Goal: Find specific page/section: Find specific page/section

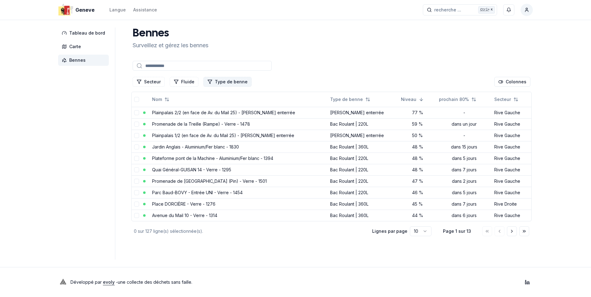
click at [229, 81] on button "Type de benne" at bounding box center [227, 82] width 48 height 10
click at [222, 137] on span "[PERSON_NAME] enterrée" at bounding box center [238, 138] width 54 height 6
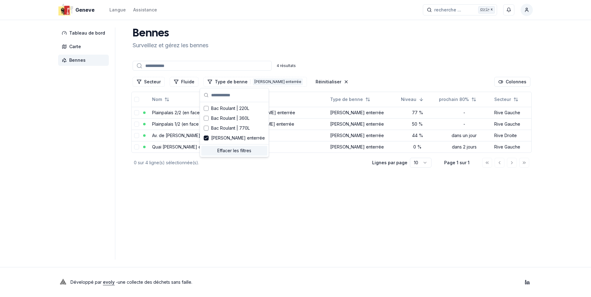
click at [288, 260] on div "Geneve Langue Assistance recherche ... recherche ... Ctrl+ K Constantin Tableau…" at bounding box center [295, 148] width 591 height 297
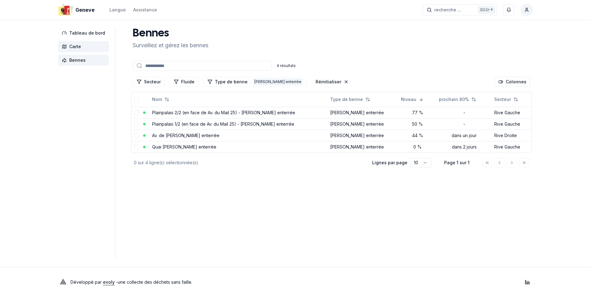
click at [76, 45] on span "Carte" at bounding box center [75, 47] width 12 height 6
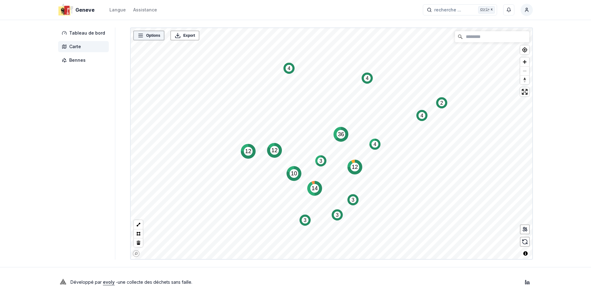
click at [142, 36] on div "Options" at bounding box center [148, 35] width 27 height 6
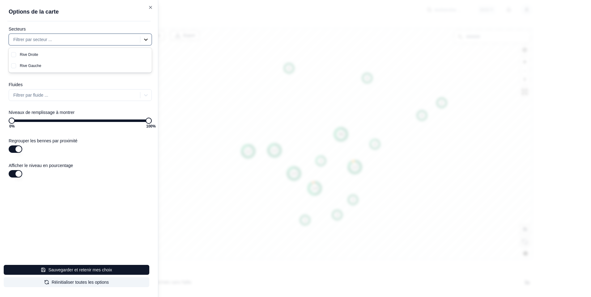
click at [147, 40] on icon at bounding box center [146, 39] width 6 height 6
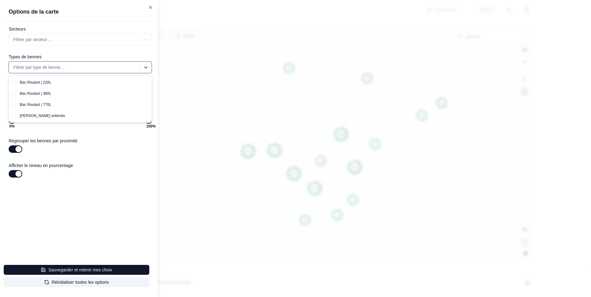
click at [124, 62] on div "Filtrer par type de benne ..." at bounding box center [75, 67] width 130 height 10
click at [35, 112] on div "[PERSON_NAME] enterrée" at bounding box center [84, 115] width 136 height 11
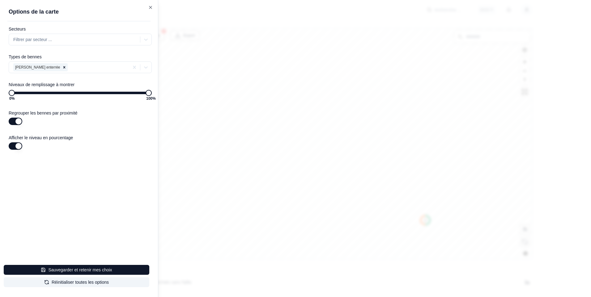
click at [123, 197] on div "Options de la carte Secteurs Filtrer par secteur ... Types de [PERSON_NAME] ent…" at bounding box center [79, 148] width 158 height 297
click at [345, 157] on div at bounding box center [295, 148] width 591 height 297
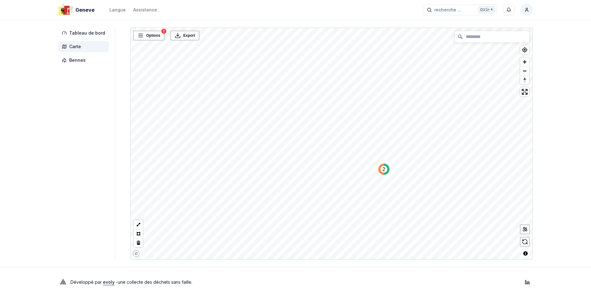
click at [382, 169] on text "2" at bounding box center [383, 169] width 3 height 5
click at [87, 32] on span "Tableau de bord" at bounding box center [87, 33] width 36 height 6
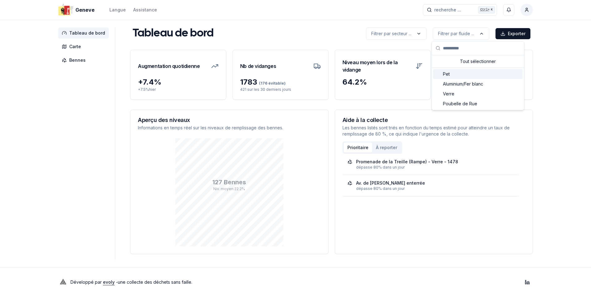
click at [448, 73] on span "Pet" at bounding box center [446, 74] width 7 height 6
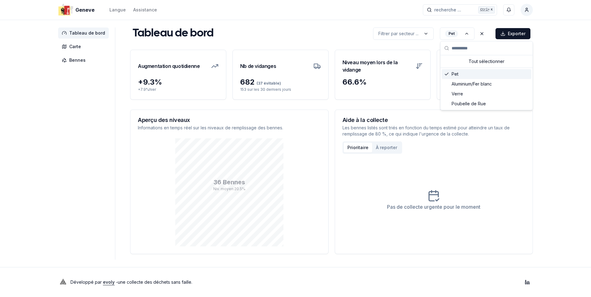
click at [446, 75] on polyline "Suggestions" at bounding box center [446, 74] width 3 height 2
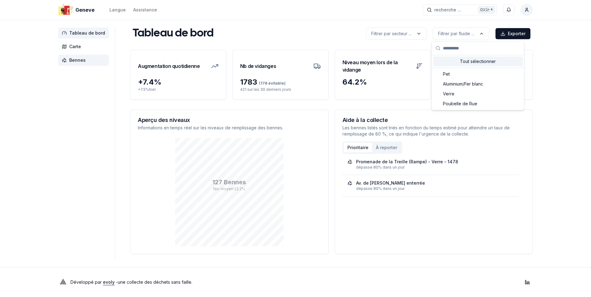
click at [72, 57] on html "Geneve Langue Assistance recherche ... recherche ... Ctrl+ K Constantin Tableau…" at bounding box center [295, 148] width 591 height 297
click at [73, 57] on span "Bennes" at bounding box center [83, 60] width 51 height 11
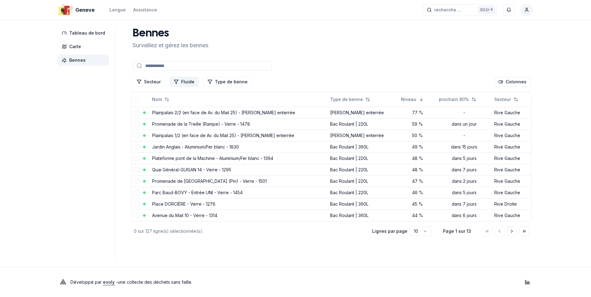
click at [185, 78] on button "Fluide" at bounding box center [184, 82] width 29 height 10
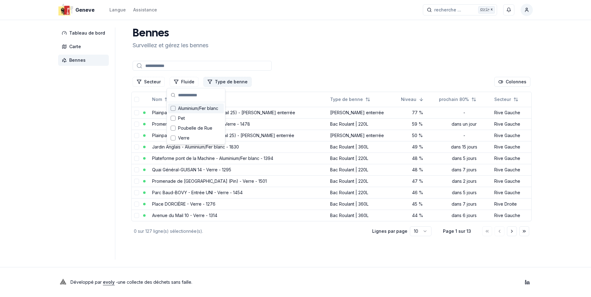
click at [222, 84] on button "Type de benne" at bounding box center [227, 82] width 48 height 10
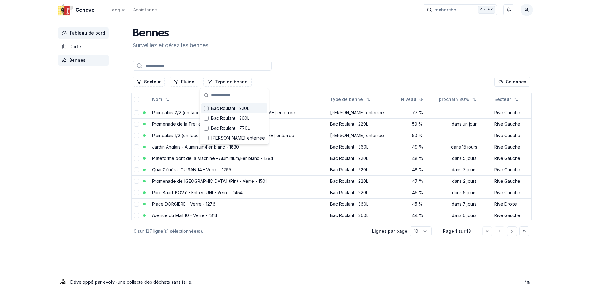
click at [101, 32] on span "Tableau de bord" at bounding box center [87, 33] width 36 height 6
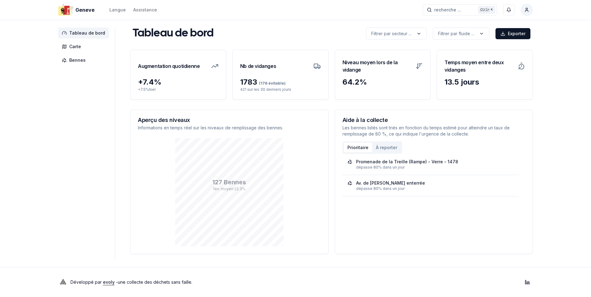
click at [547, 76] on html "Geneve Langue Assistance recherche ... recherche ... Ctrl+ K Constantin Tableau…" at bounding box center [295, 148] width 591 height 297
click at [418, 36] on html "Geneve Langue Assistance recherche ... recherche ... Ctrl+ K Constantin Tableau…" at bounding box center [295, 148] width 591 height 297
click at [558, 71] on html "Geneve Langue Assistance recherche ... recherche ... Ctrl+ K Constantin Tableau…" at bounding box center [295, 148] width 591 height 297
click at [538, 42] on html "Geneve Langue Assistance recherche ... recherche ... Ctrl+ K Constantin Tableau…" at bounding box center [295, 148] width 591 height 297
click at [66, 60] on icon at bounding box center [64, 60] width 5 height 5
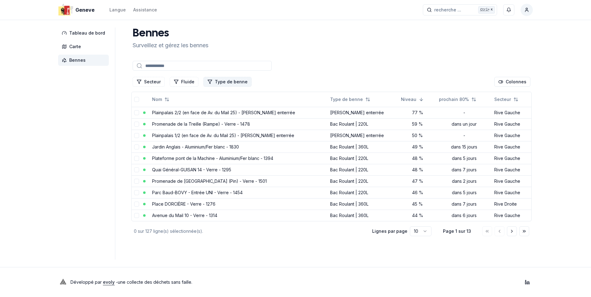
click at [233, 79] on button "Type de benne" at bounding box center [227, 82] width 48 height 10
click at [86, 35] on span "Tableau de bord" at bounding box center [87, 33] width 36 height 6
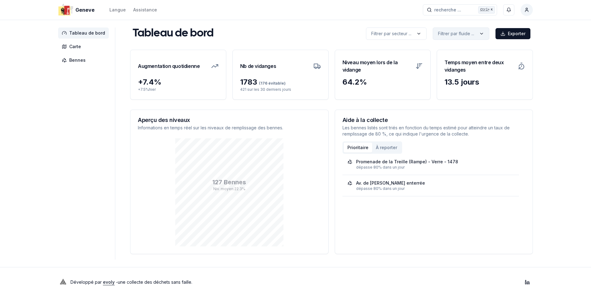
click at [477, 34] on html "Geneve Langue Assistance recherche ... recherche ... Ctrl+ K Constantin Tableau…" at bounding box center [295, 148] width 591 height 297
click at [568, 87] on html "Geneve Langue Assistance recherche ... recherche ... Ctrl+ K Constantin Tableau…" at bounding box center [295, 148] width 591 height 297
click at [478, 33] on html "Geneve Langue Assistance recherche ... recherche ... Ctrl+ K Constantin Tableau…" at bounding box center [295, 148] width 591 height 297
click at [560, 78] on html "Geneve Langue Assistance recherche ... recherche ... Ctrl+ K Constantin Tableau…" at bounding box center [295, 148] width 591 height 297
